Goal: Communication & Community: Share content

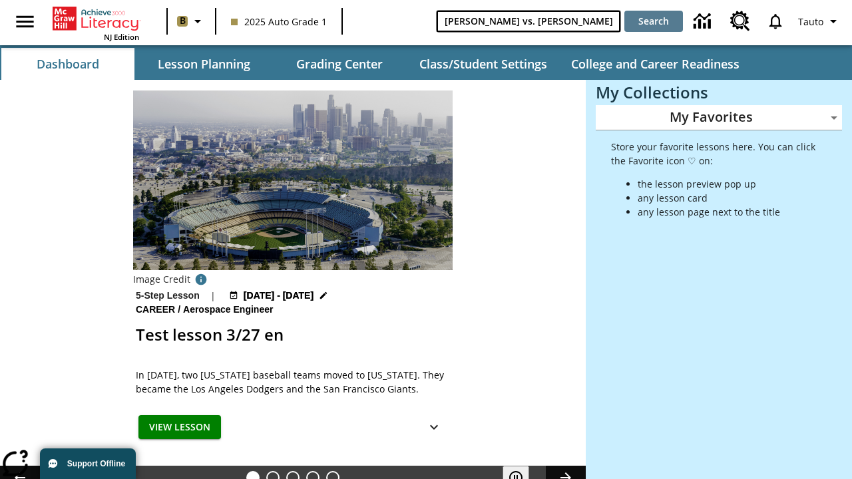
type input "Michelangelo vs. Leonardo"
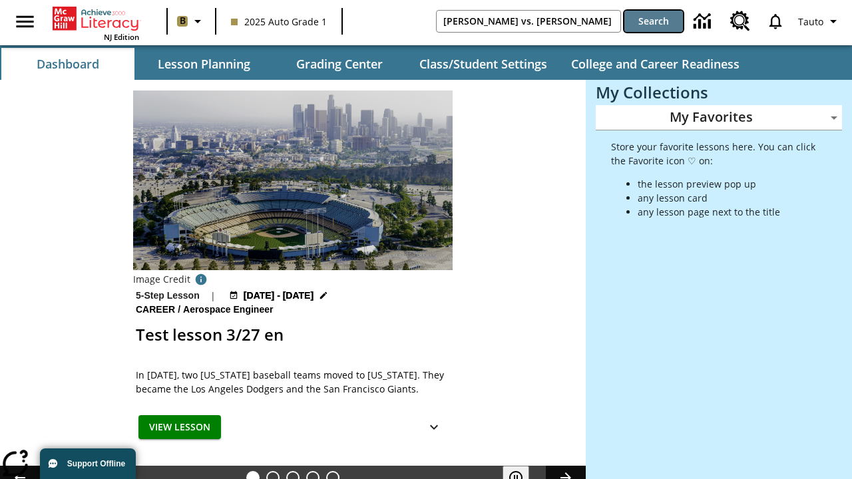
click at [654, 21] on button "Search" at bounding box center [653, 21] width 59 height 21
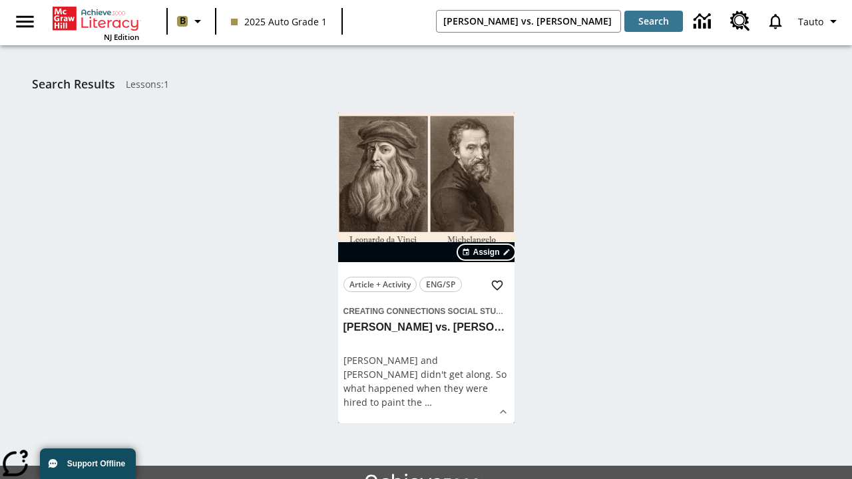
click at [487, 252] on span "Assign" at bounding box center [486, 252] width 27 height 12
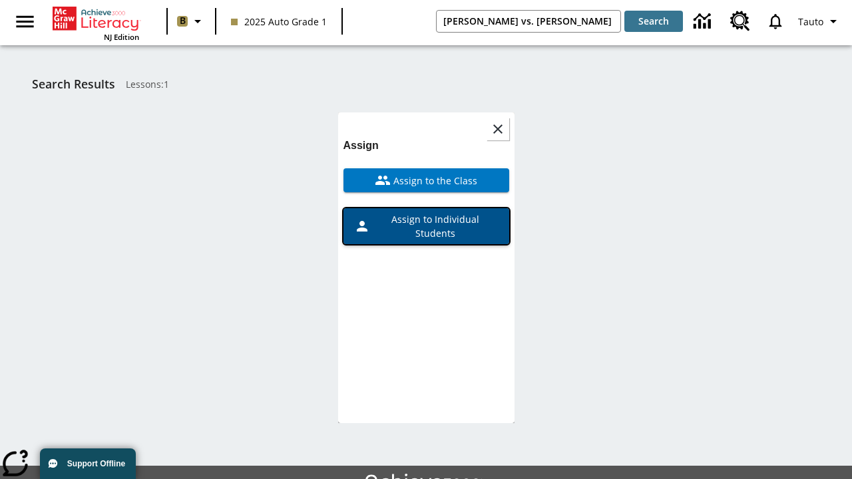
click at [426, 226] on span "Assign to Individual Students" at bounding box center [434, 226] width 128 height 28
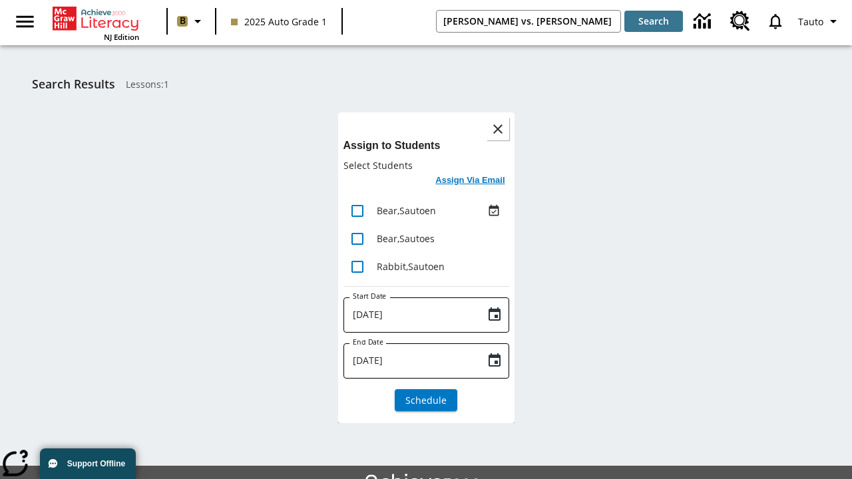
click at [471, 182] on h6 "Assign Via Email" at bounding box center [469, 180] width 69 height 15
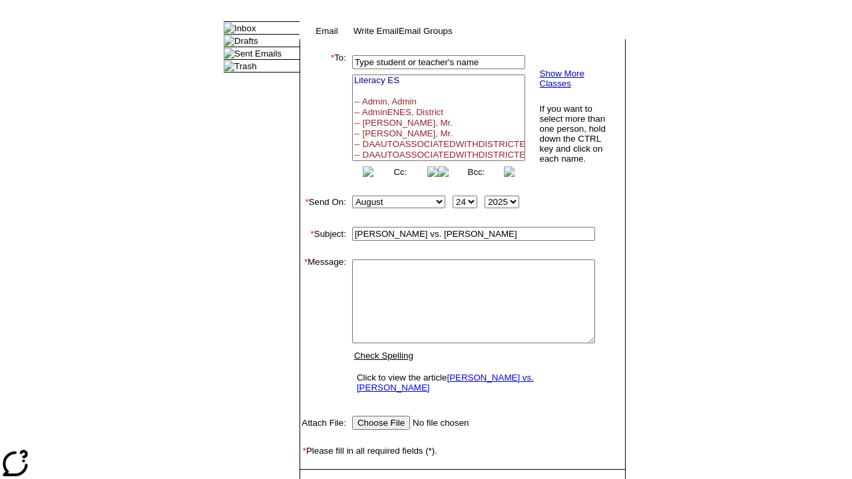
select select "U,22992008,1"
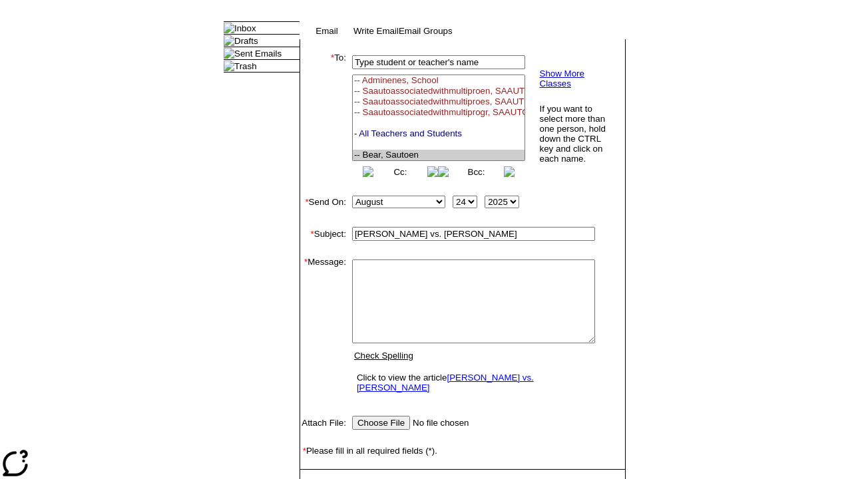
scroll to position [170, 0]
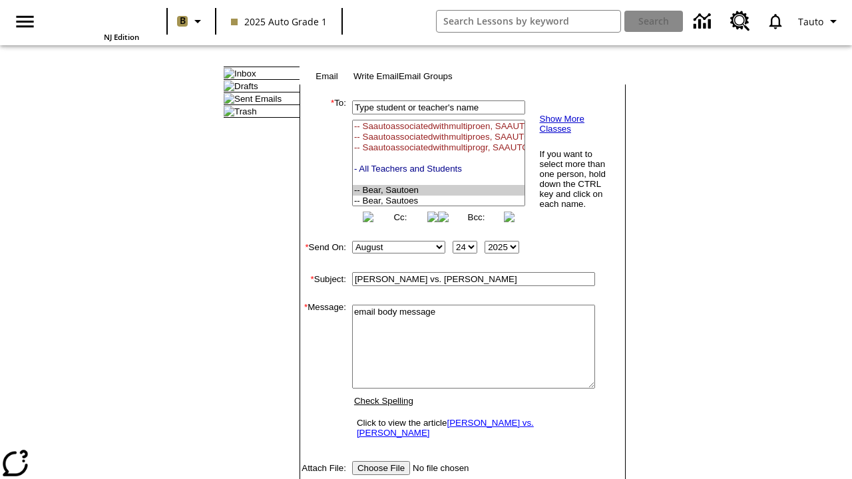
type textarea "email body message"
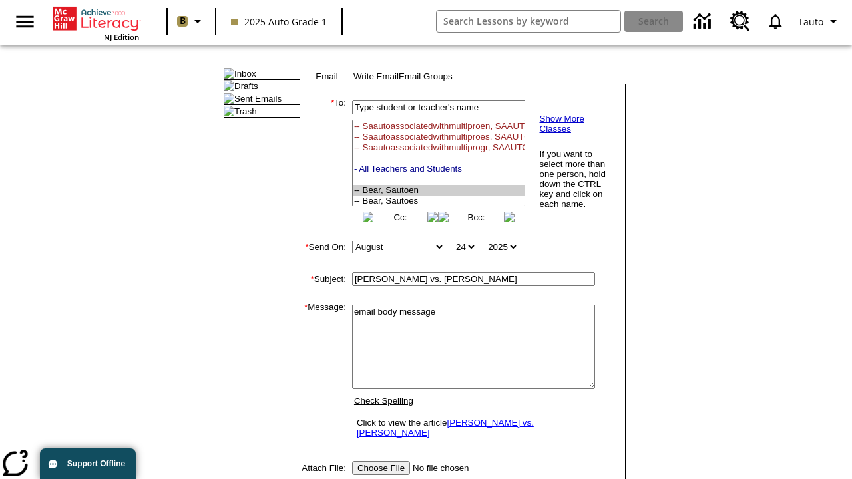
scroll to position [69, 0]
